Goal: Task Accomplishment & Management: Use online tool/utility

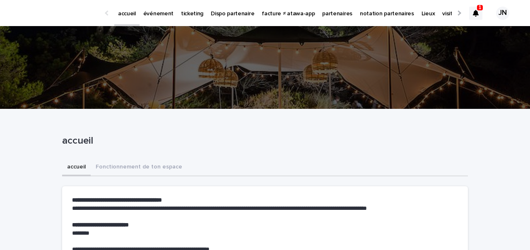
click at [154, 20] on link "événement" at bounding box center [159, 13] width 38 height 26
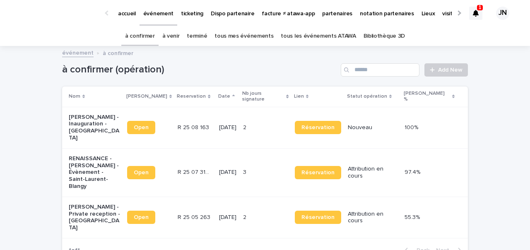
click at [172, 39] on link "à venir" at bounding box center [170, 36] width 17 height 19
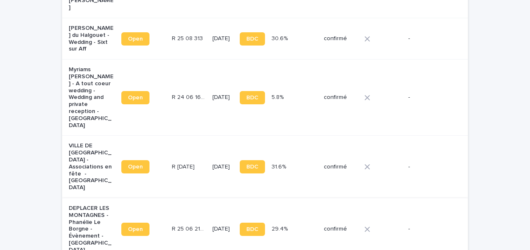
scroll to position [457, 0]
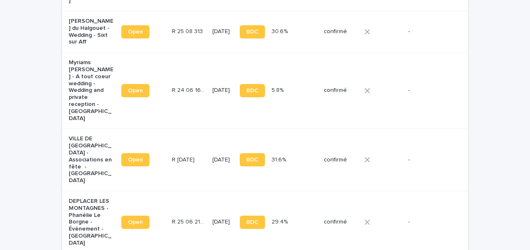
click at [192, 191] on td "R 25 06 2141 R 25 06 2141" at bounding box center [189, 222] width 41 height 63
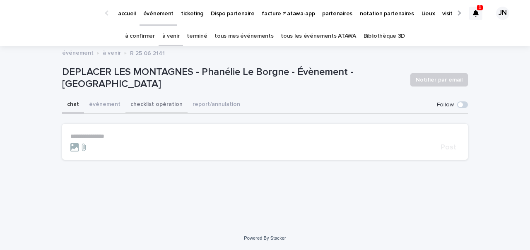
click at [161, 104] on button "checklist opération" at bounding box center [156, 105] width 62 height 17
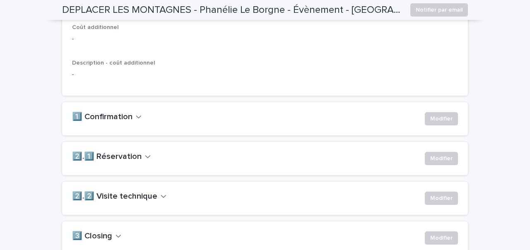
scroll to position [557, 0]
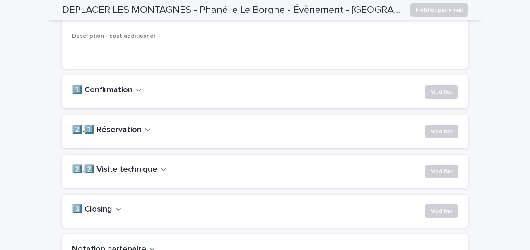
click at [124, 137] on div "2️⃣.1️⃣ Réservation Modifier" at bounding box center [265, 131] width 406 height 33
click at [124, 135] on h2 "2️⃣.1️⃣ Réservation" at bounding box center [107, 130] width 70 height 10
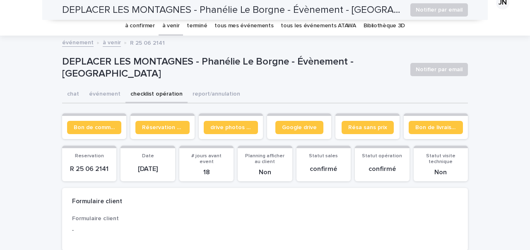
scroll to position [0, 0]
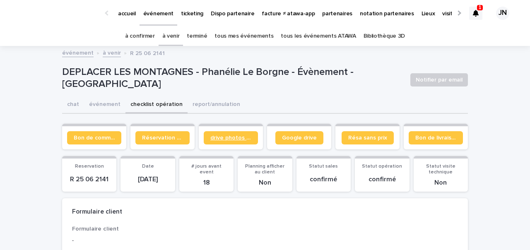
click at [220, 133] on link "drive photos coordinateur" at bounding box center [231, 137] width 54 height 13
